Goal: Task Accomplishment & Management: Use online tool/utility

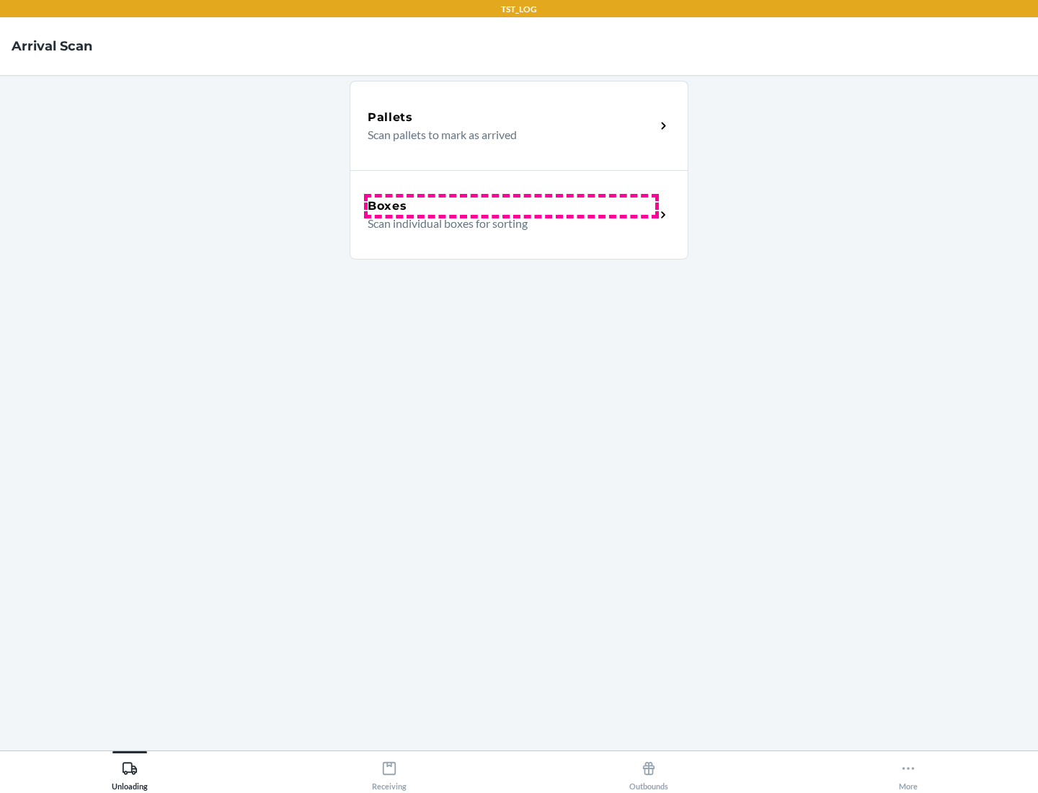
click at [511, 206] on div "Boxes" at bounding box center [512, 206] width 288 height 17
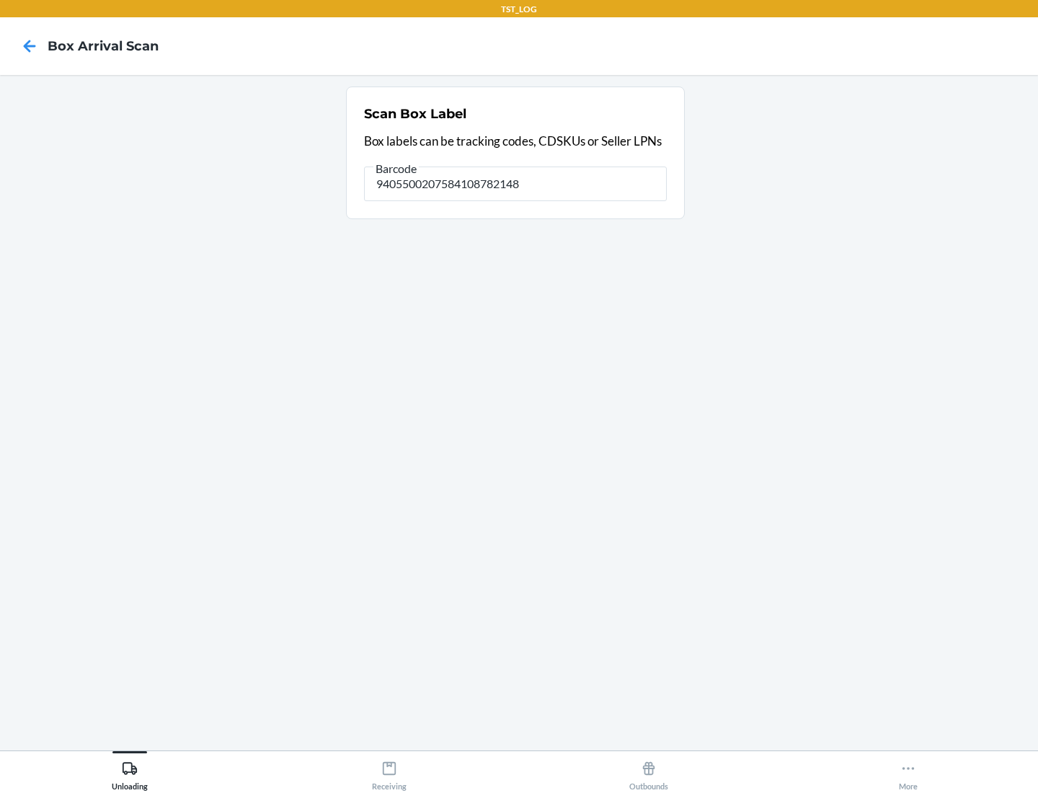
type input "9405500207584108782148"
